Goal: Information Seeking & Learning: Learn about a topic

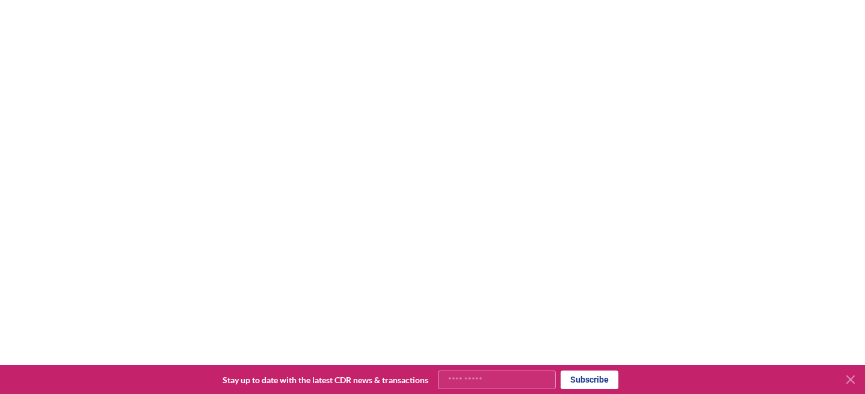
scroll to position [2373, 0]
